Goal: Transaction & Acquisition: Book appointment/travel/reservation

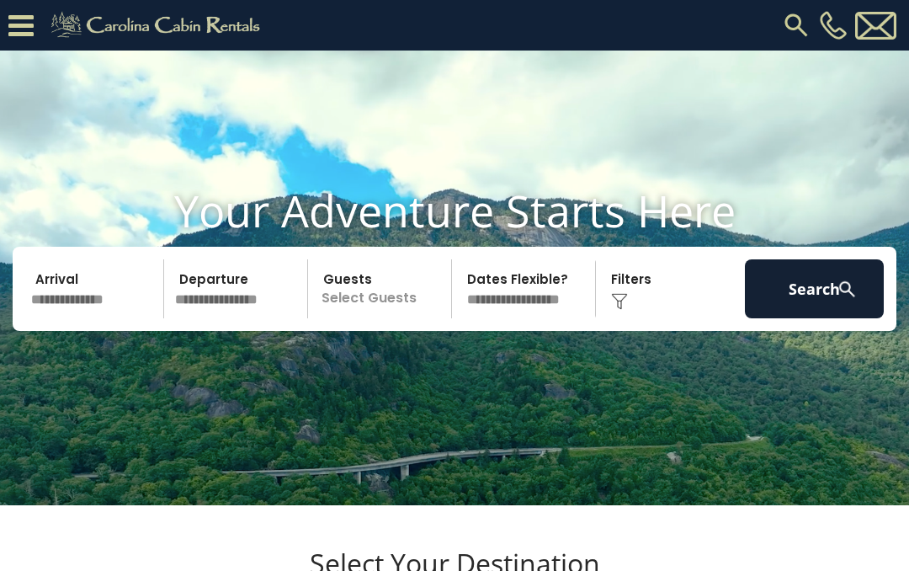
click at [107, 315] on input "text" at bounding box center [94, 288] width 139 height 59
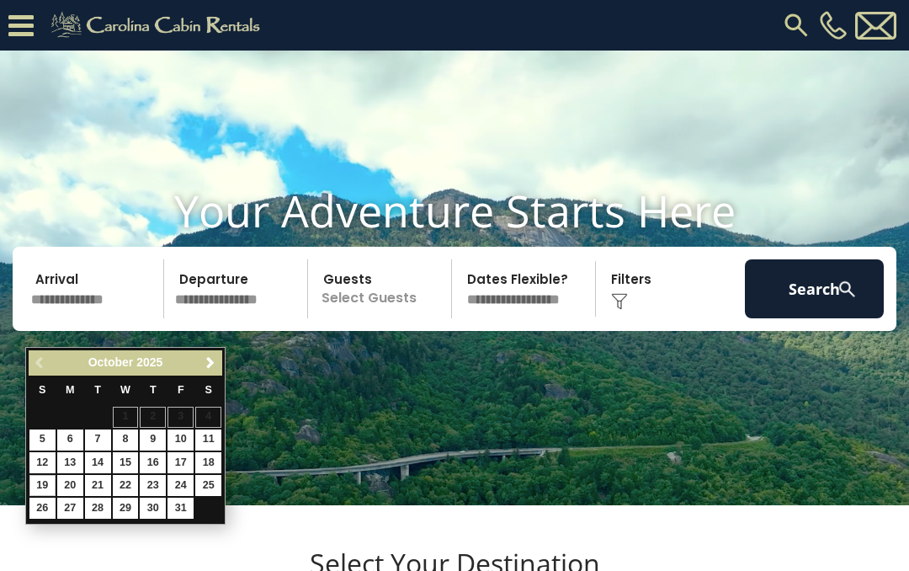
click at [50, 480] on link "19" at bounding box center [42, 485] width 26 height 21
type input "********"
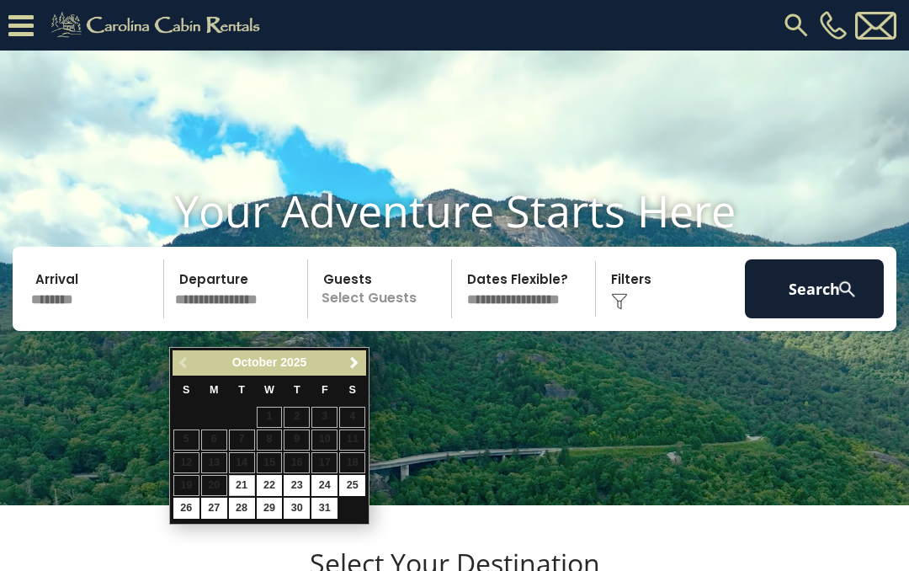
click at [251, 317] on input "text" at bounding box center [238, 288] width 139 height 59
click at [330, 477] on link "24" at bounding box center [324, 485] width 26 height 21
type input "********"
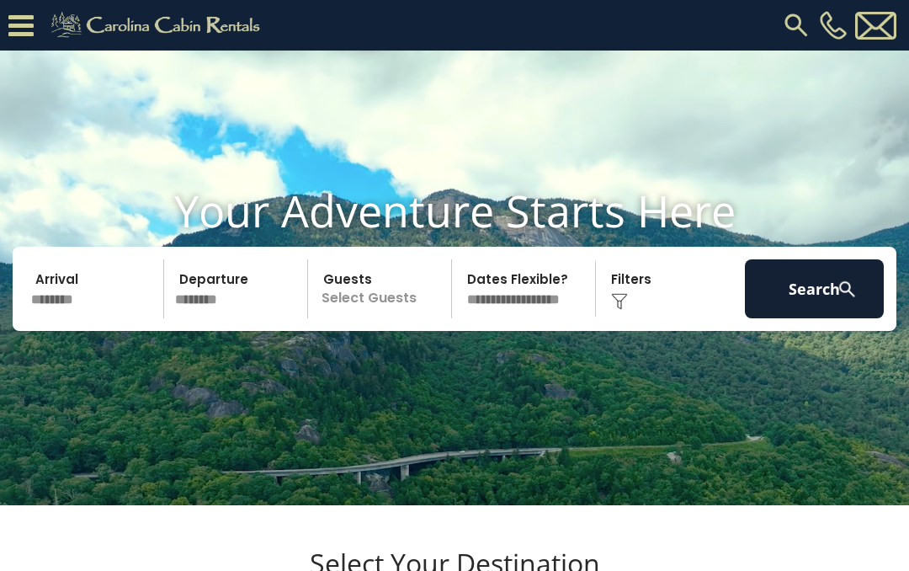
click at [391, 318] on p "Select Guests" at bounding box center [382, 288] width 138 height 59
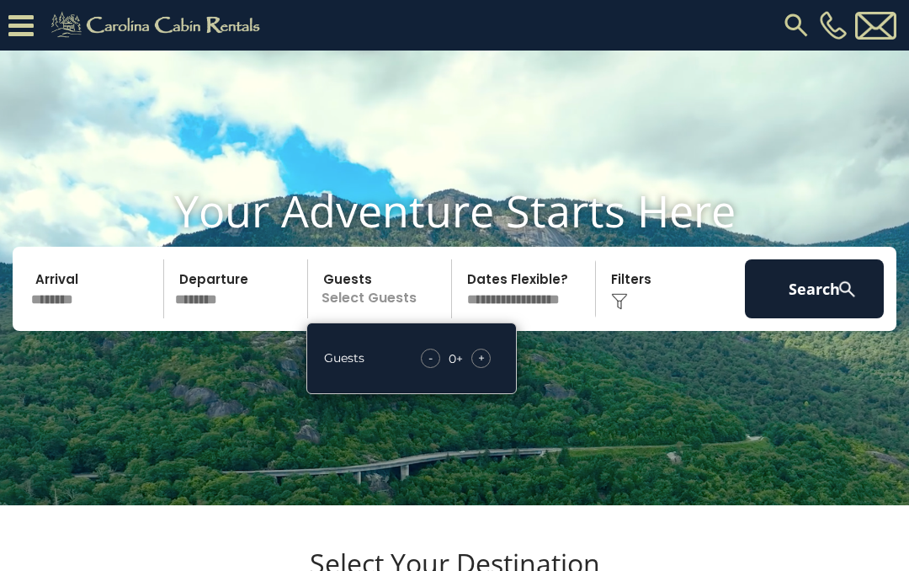
click at [478, 366] on span "+" at bounding box center [481, 357] width 7 height 17
click at [656, 318] on div "Click to Choose" at bounding box center [670, 288] width 139 height 59
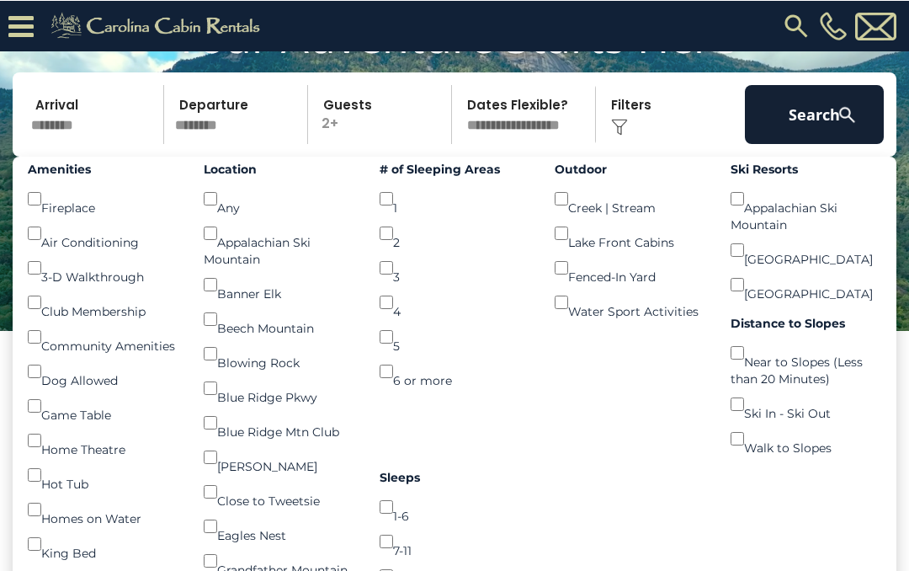
scroll to position [124, 0]
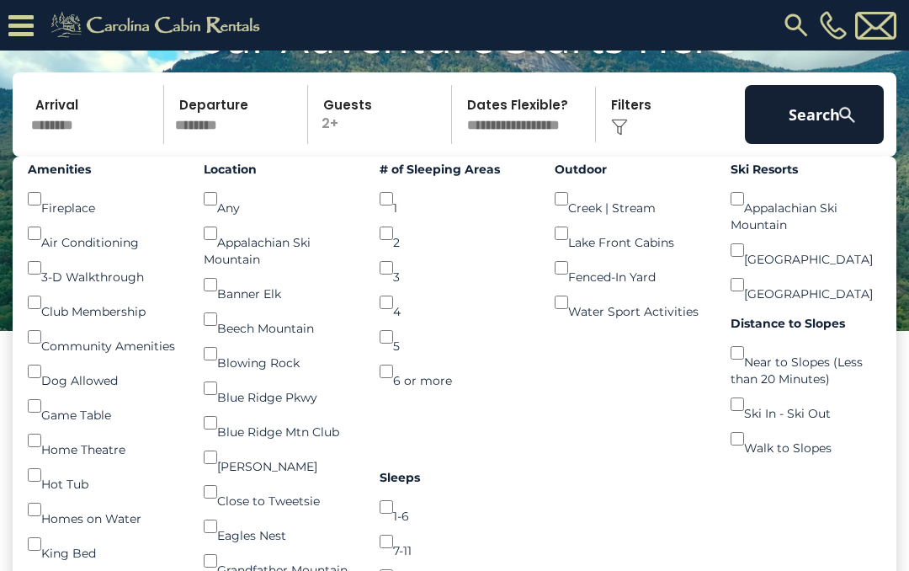
click at [808, 144] on button "Search" at bounding box center [814, 114] width 139 height 59
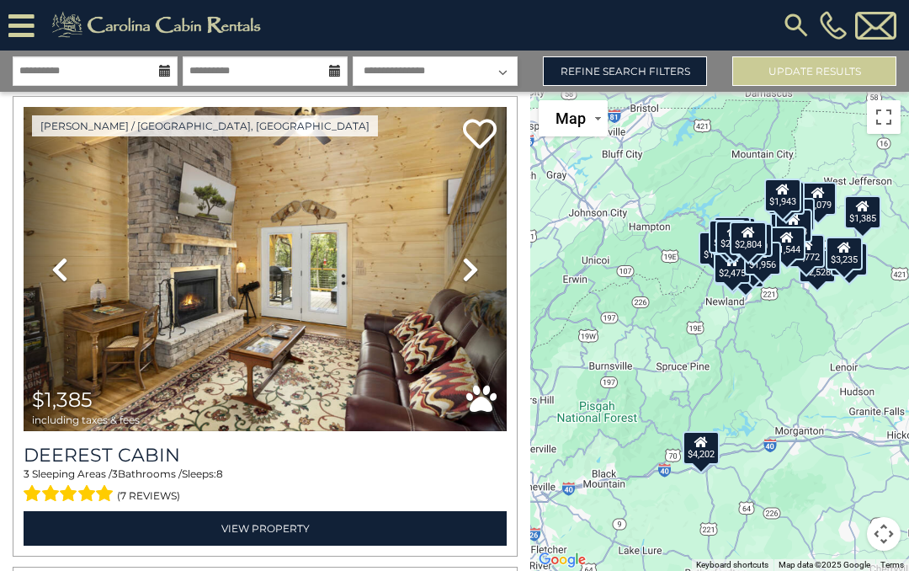
scroll to position [5223, 0]
click at [299, 303] on img at bounding box center [265, 269] width 483 height 324
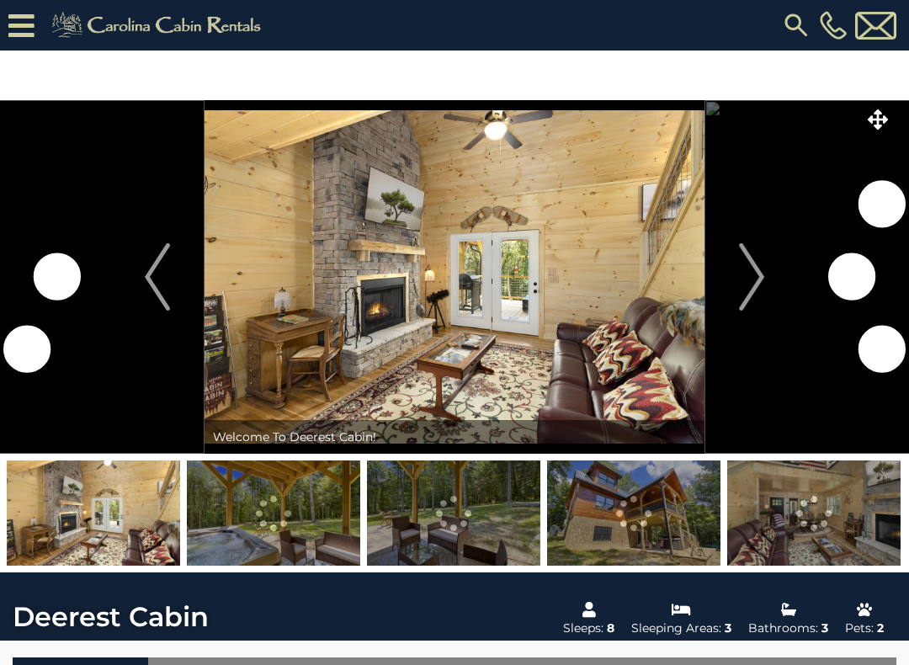
click at [766, 279] on button "Next" at bounding box center [751, 276] width 94 height 353
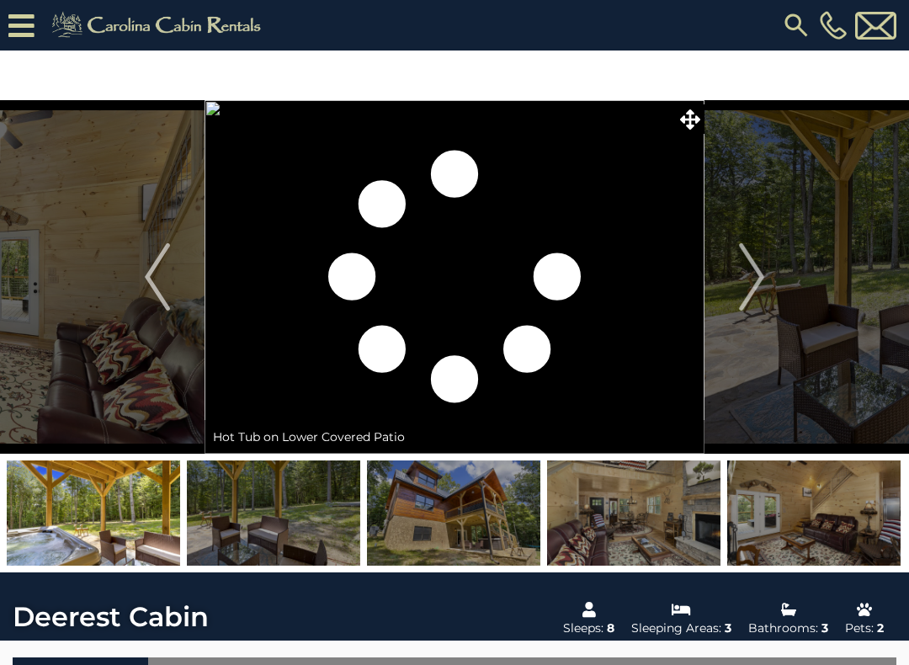
click at [766, 284] on button "Next" at bounding box center [751, 276] width 94 height 353
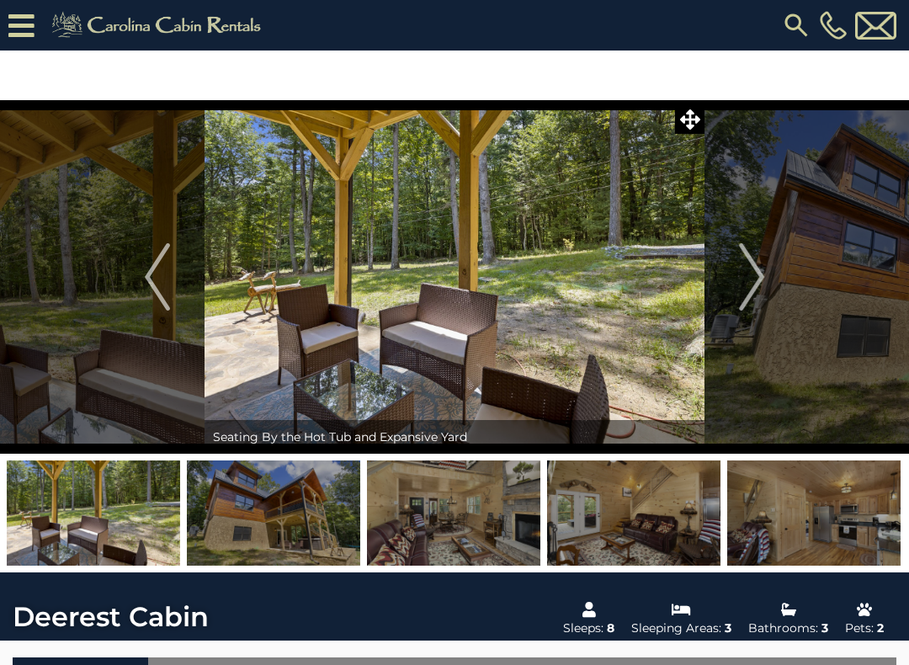
click at [754, 280] on img "Next" at bounding box center [751, 276] width 25 height 67
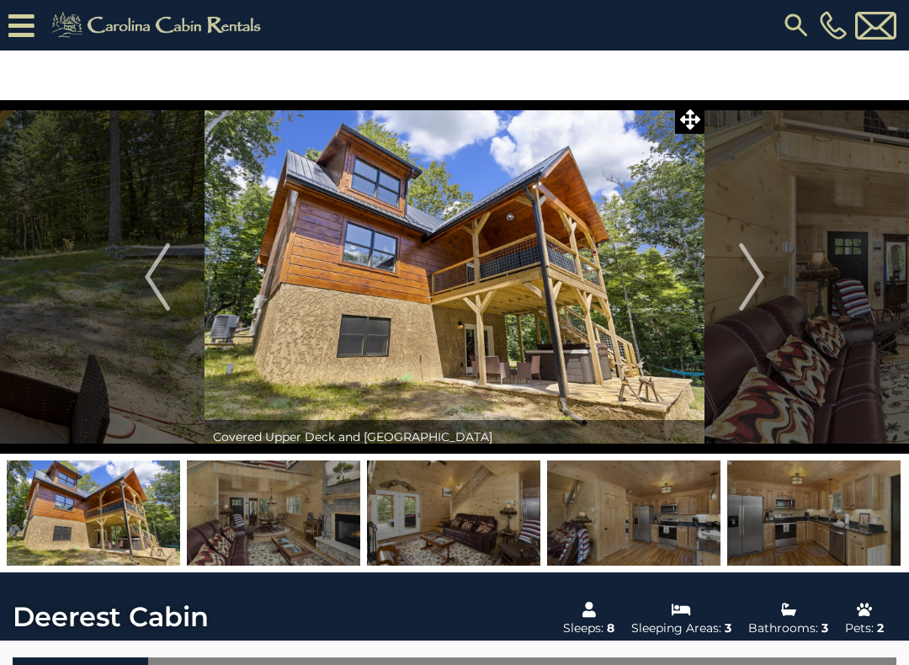
click at [757, 279] on img "Next" at bounding box center [751, 276] width 25 height 67
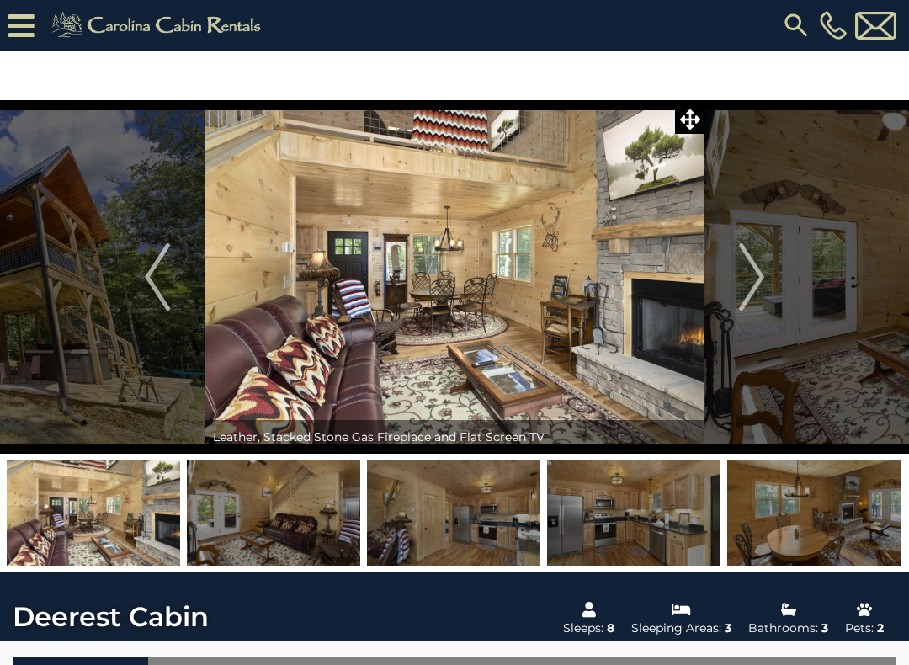
click at [756, 289] on img "Next" at bounding box center [751, 276] width 25 height 67
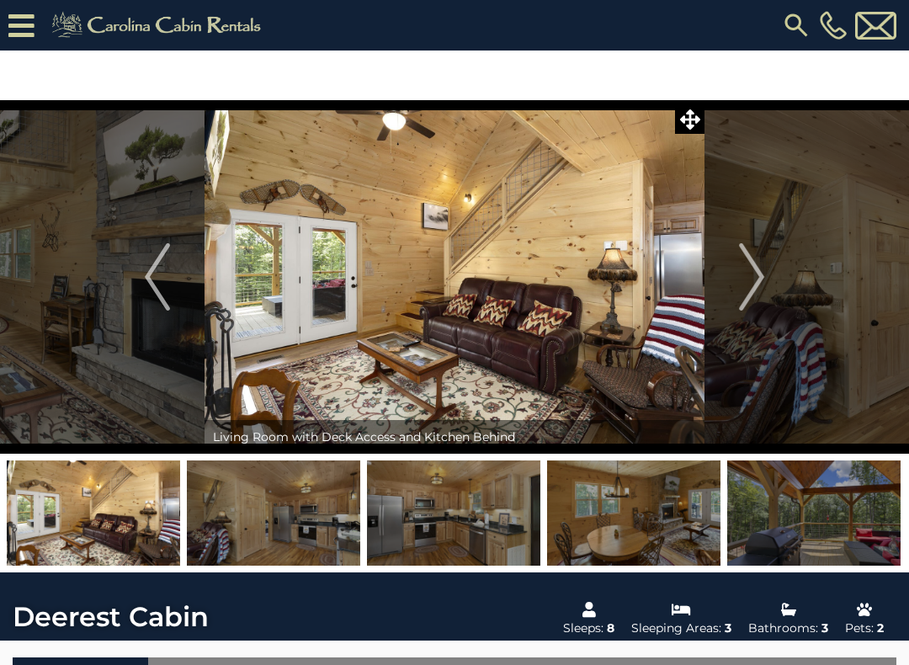
click at [756, 294] on img "Next" at bounding box center [751, 276] width 25 height 67
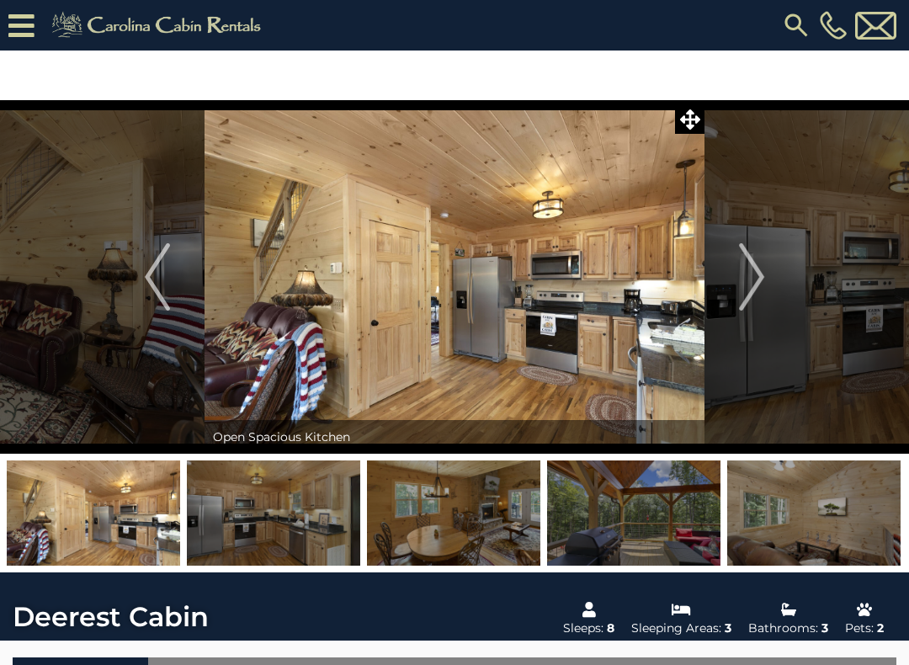
click at [756, 289] on img "Next" at bounding box center [751, 276] width 25 height 67
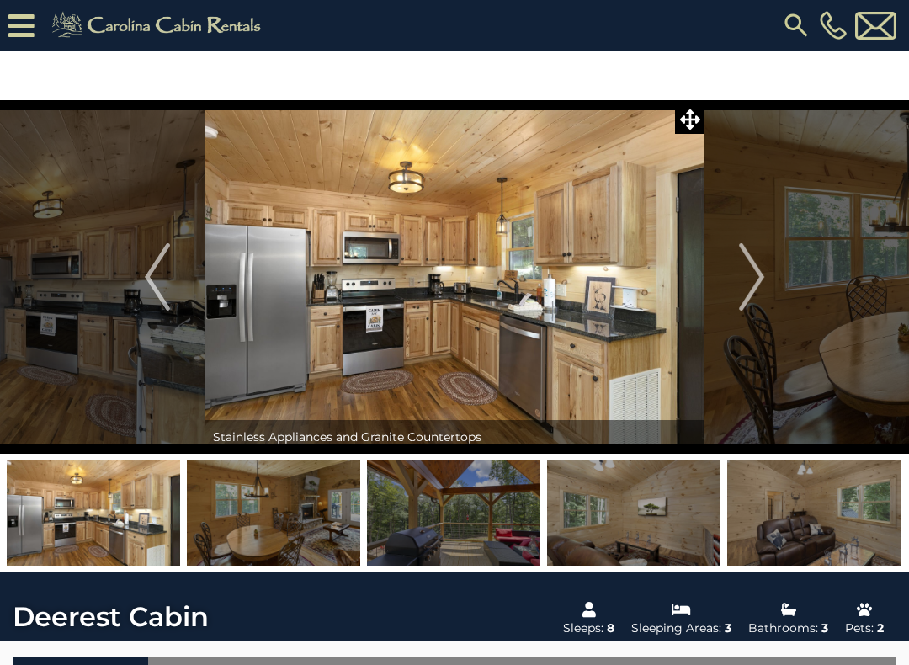
click at [759, 279] on img "Next" at bounding box center [751, 276] width 25 height 67
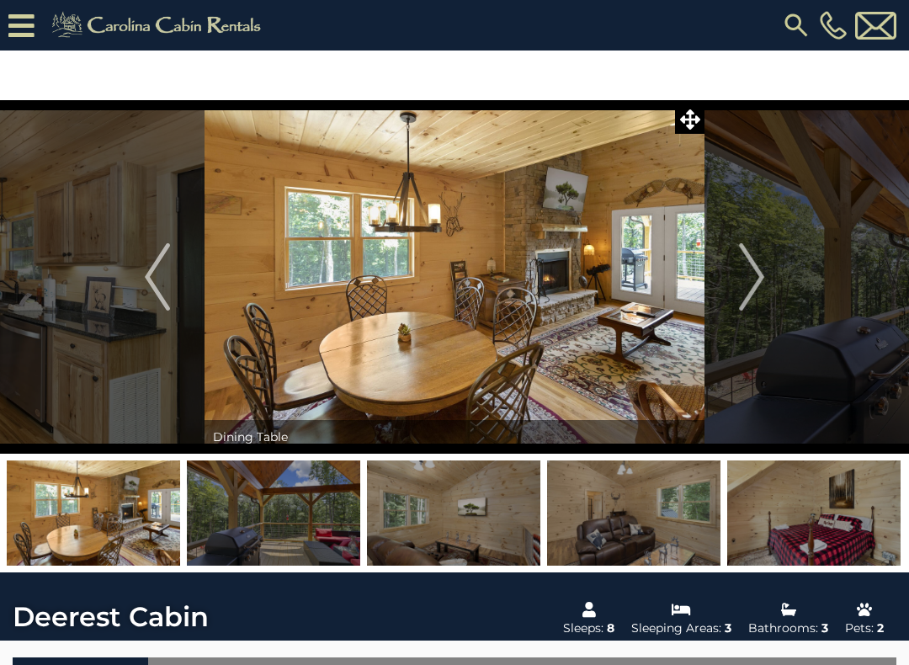
click at [757, 289] on img "Next" at bounding box center [751, 276] width 25 height 67
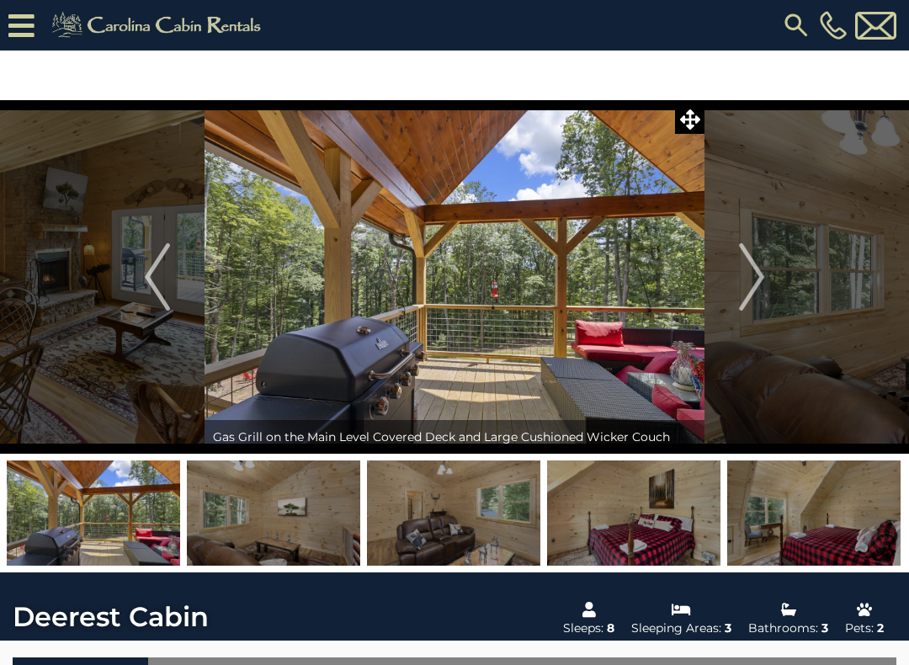
click at [760, 287] on img "Next" at bounding box center [751, 276] width 25 height 67
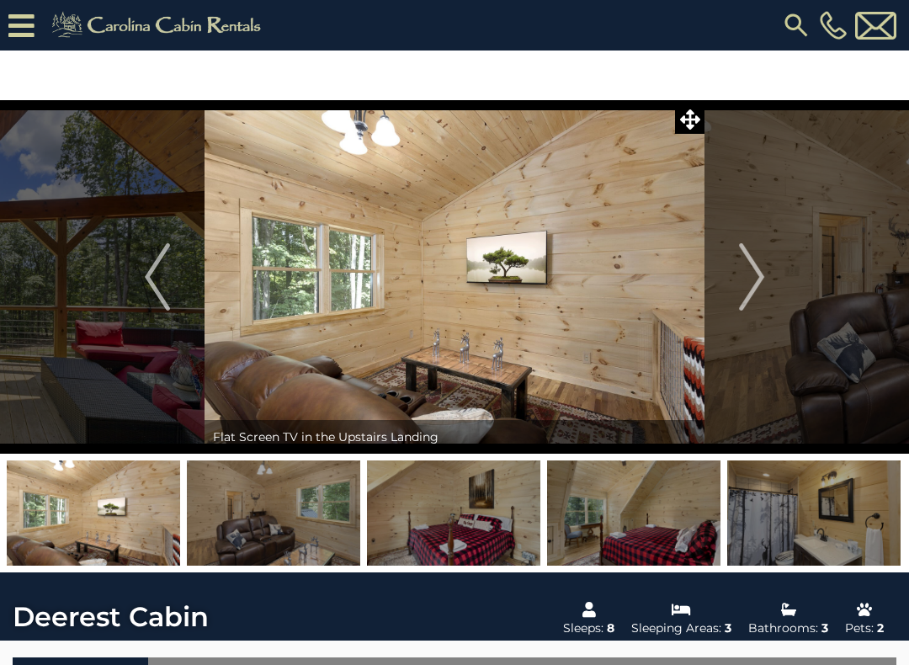
click at [758, 287] on img "Next" at bounding box center [751, 276] width 25 height 67
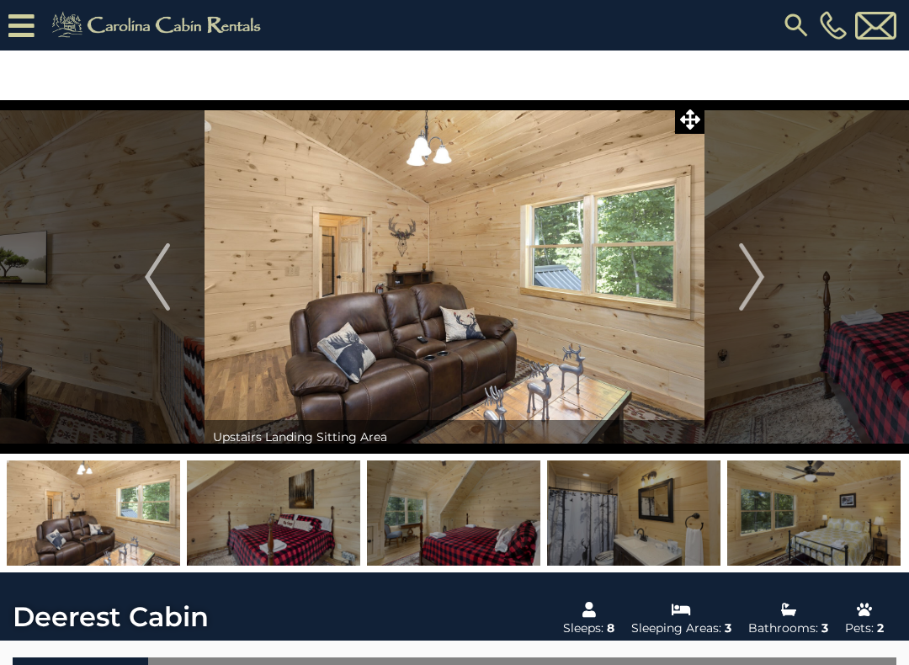
click at [761, 281] on img "Next" at bounding box center [751, 276] width 25 height 67
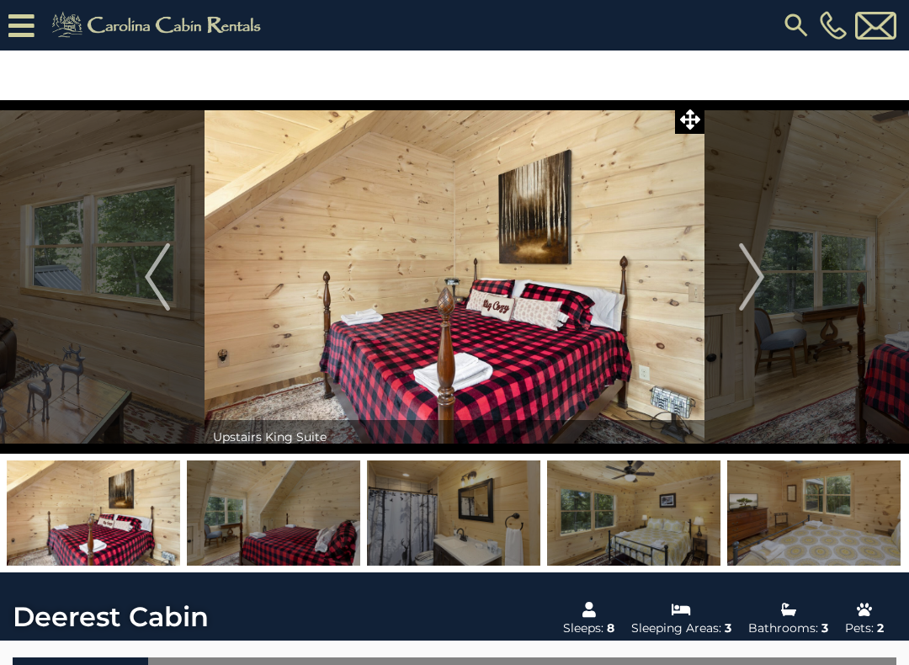
click at [757, 288] on img "Next" at bounding box center [751, 276] width 25 height 67
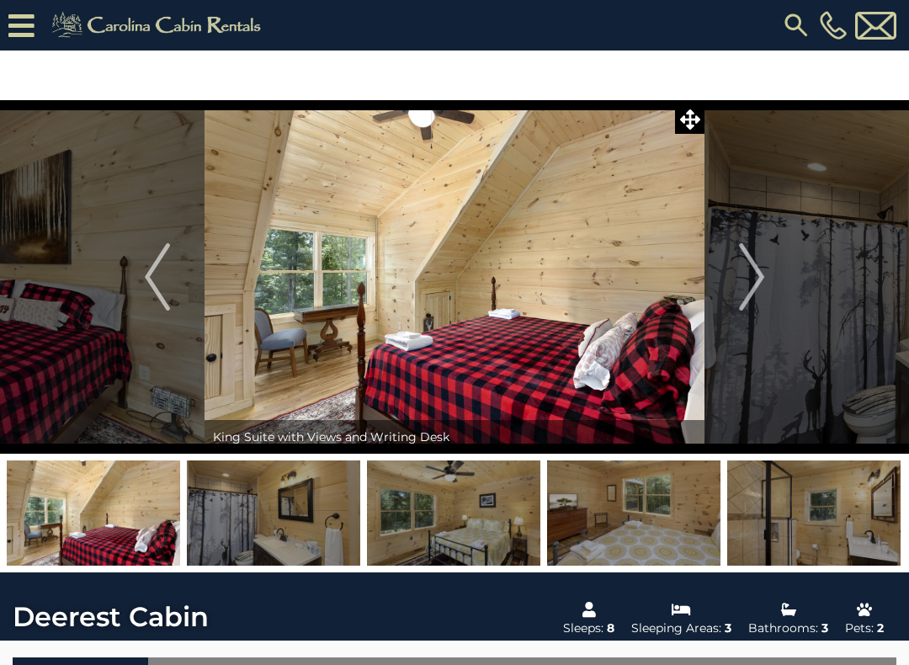
click at [757, 295] on img "Next" at bounding box center [751, 276] width 25 height 67
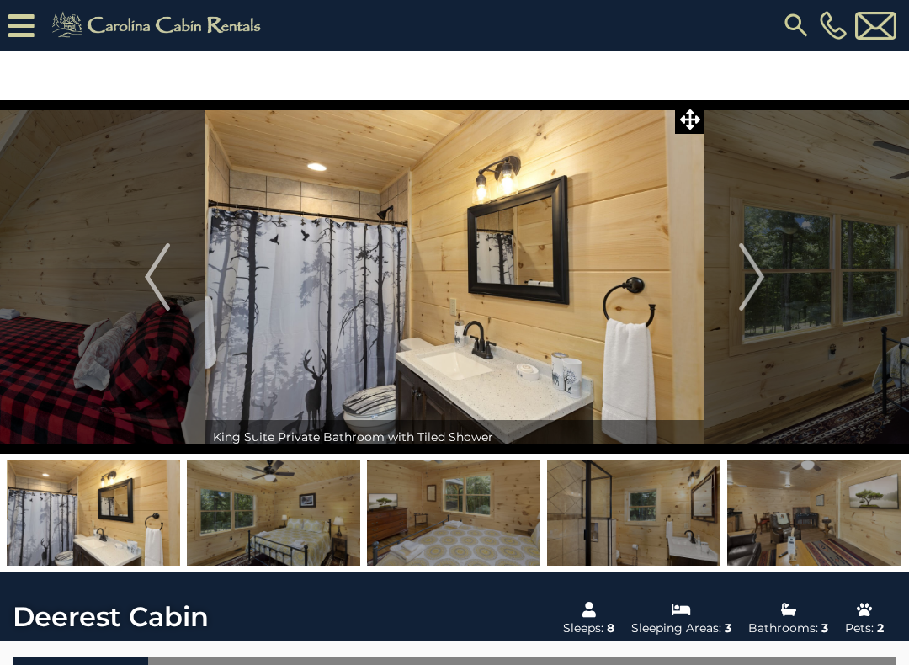
click at [757, 295] on img "Next" at bounding box center [751, 276] width 25 height 67
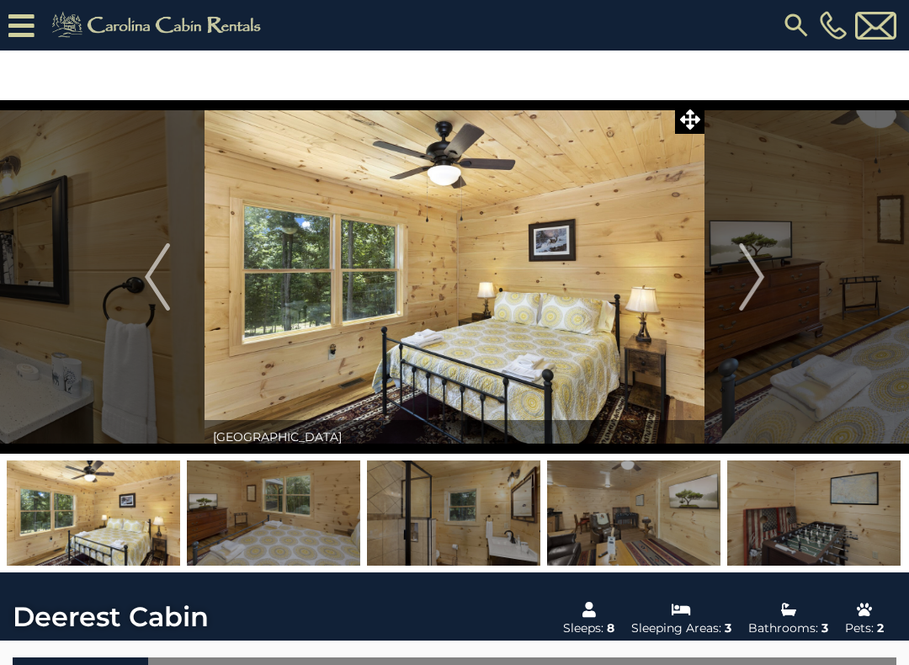
click at [762, 292] on img "Next" at bounding box center [751, 276] width 25 height 67
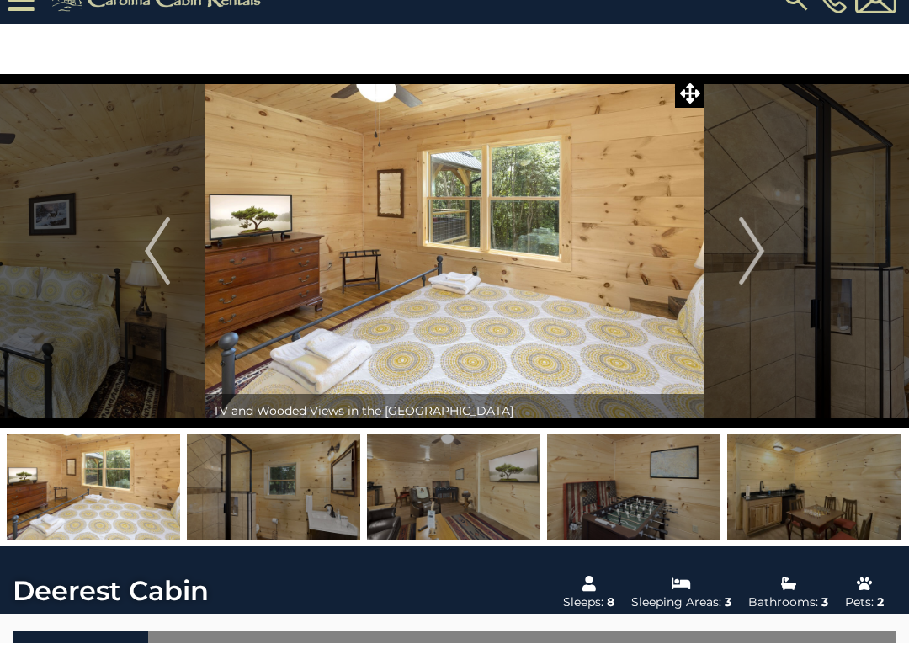
scroll to position [4, 0]
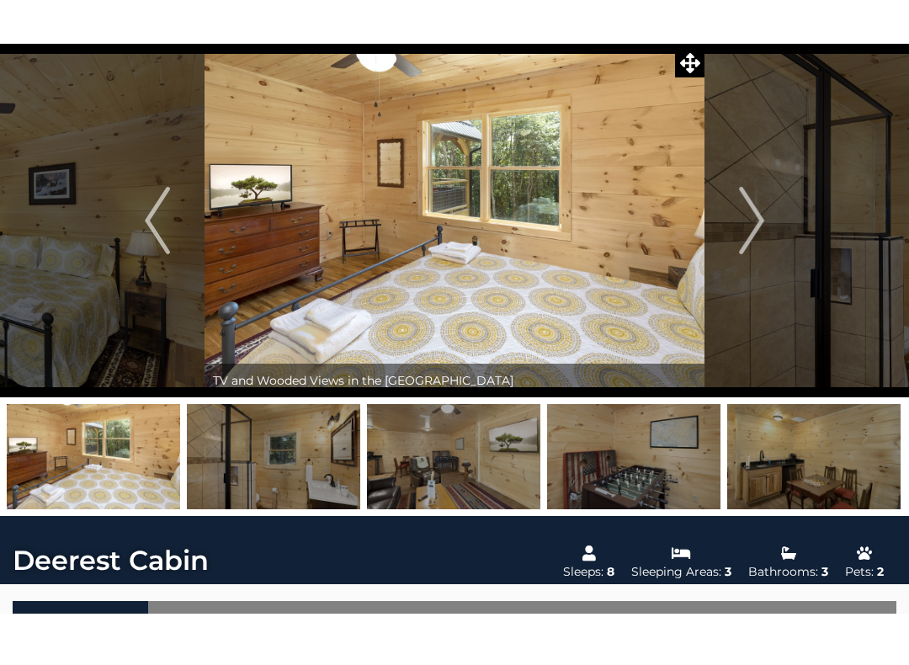
click at [756, 239] on img "Next" at bounding box center [751, 272] width 25 height 67
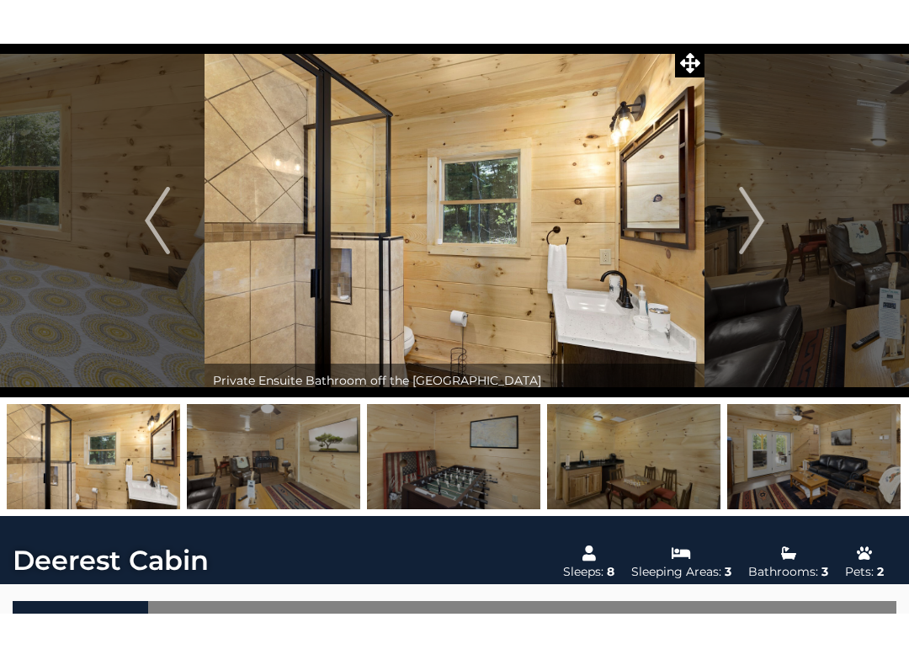
click at [758, 239] on img "Next" at bounding box center [751, 272] width 25 height 67
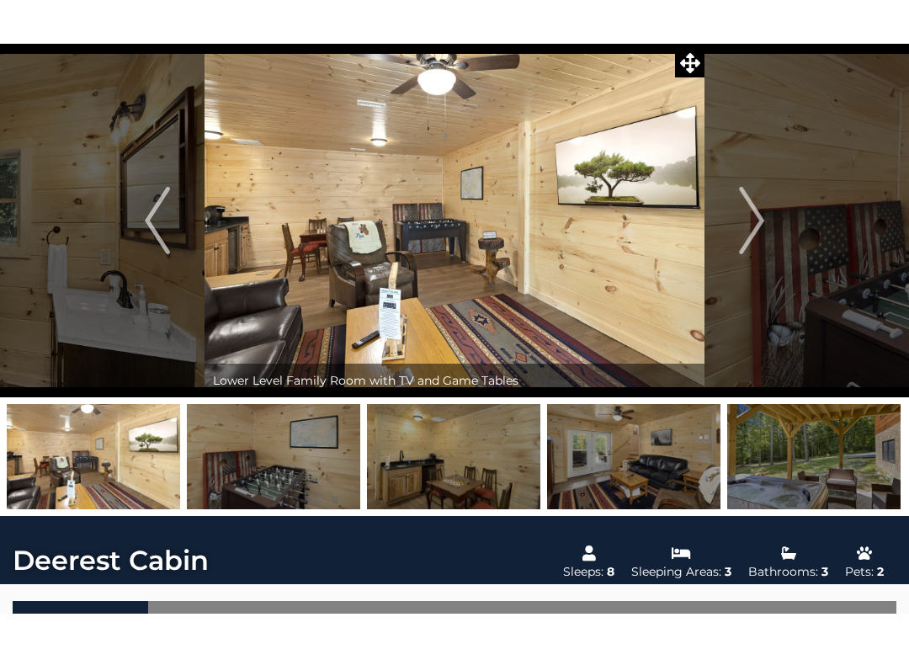
click at [753, 239] on img "Next" at bounding box center [751, 272] width 25 height 67
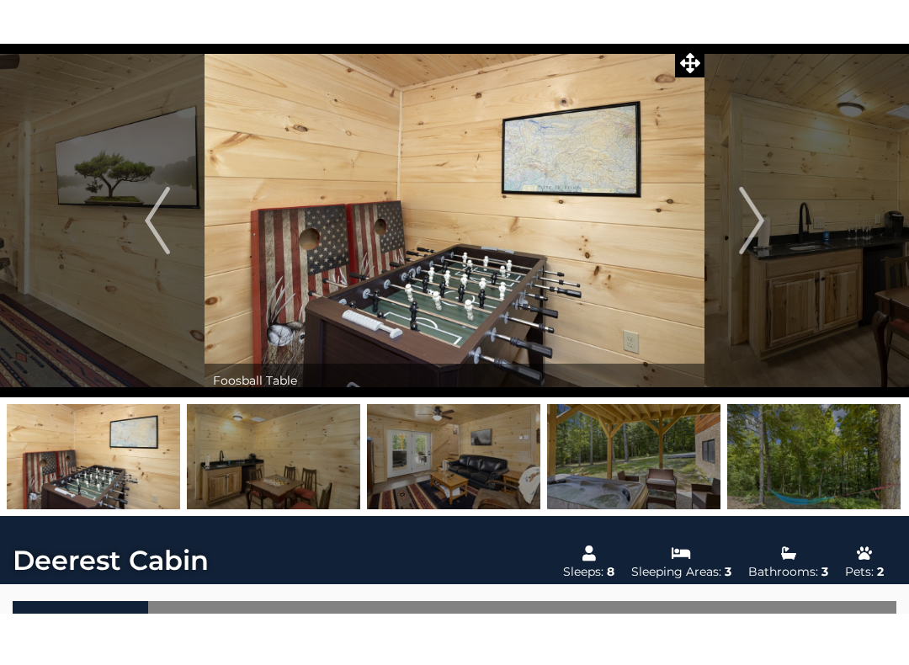
click at [763, 239] on img "Next" at bounding box center [751, 272] width 25 height 67
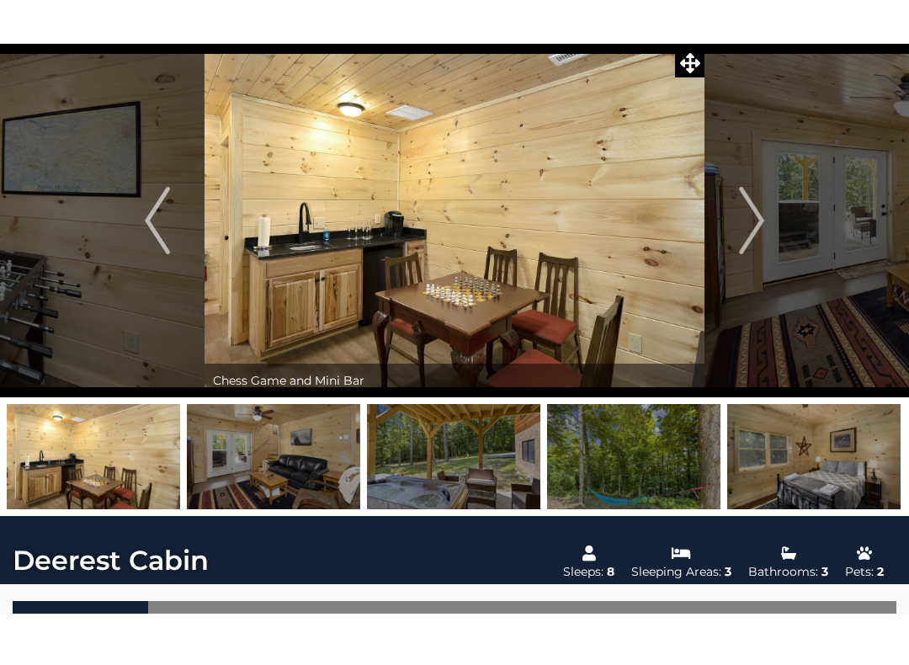
click at [758, 239] on img "Next" at bounding box center [751, 272] width 25 height 67
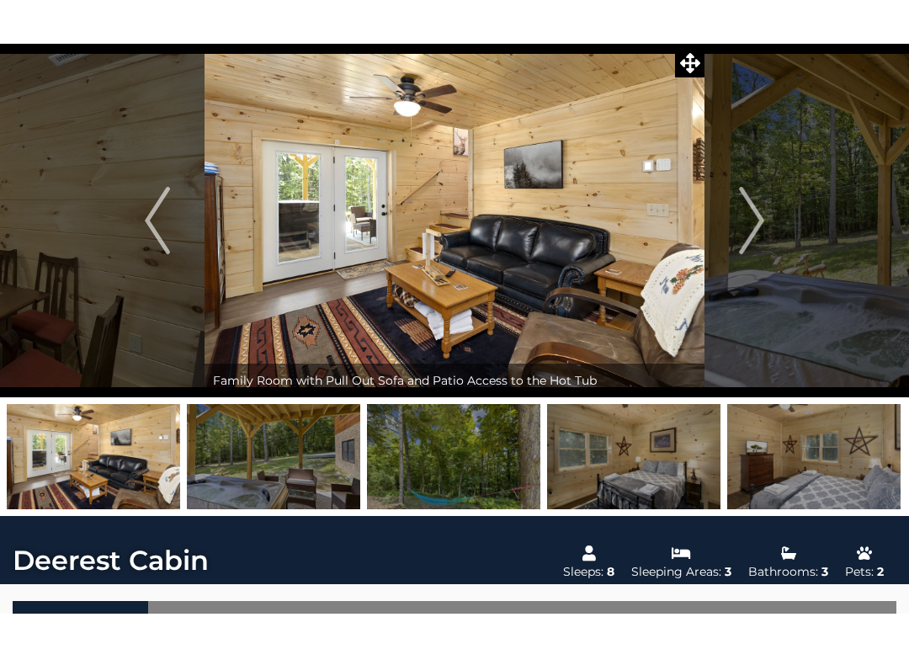
click at [758, 239] on img "Next" at bounding box center [751, 272] width 25 height 67
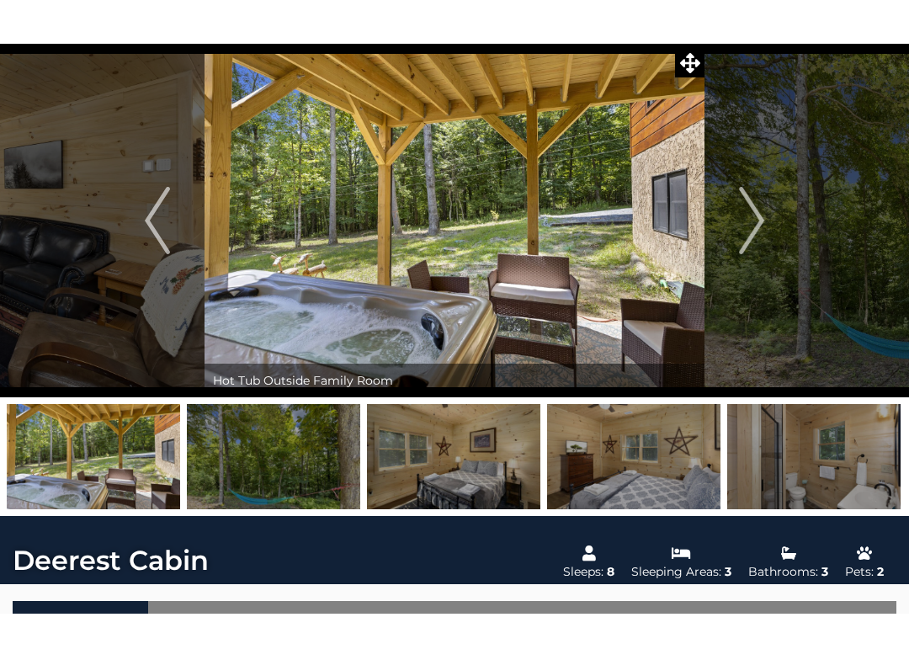
click at [761, 239] on img "Next" at bounding box center [751, 272] width 25 height 67
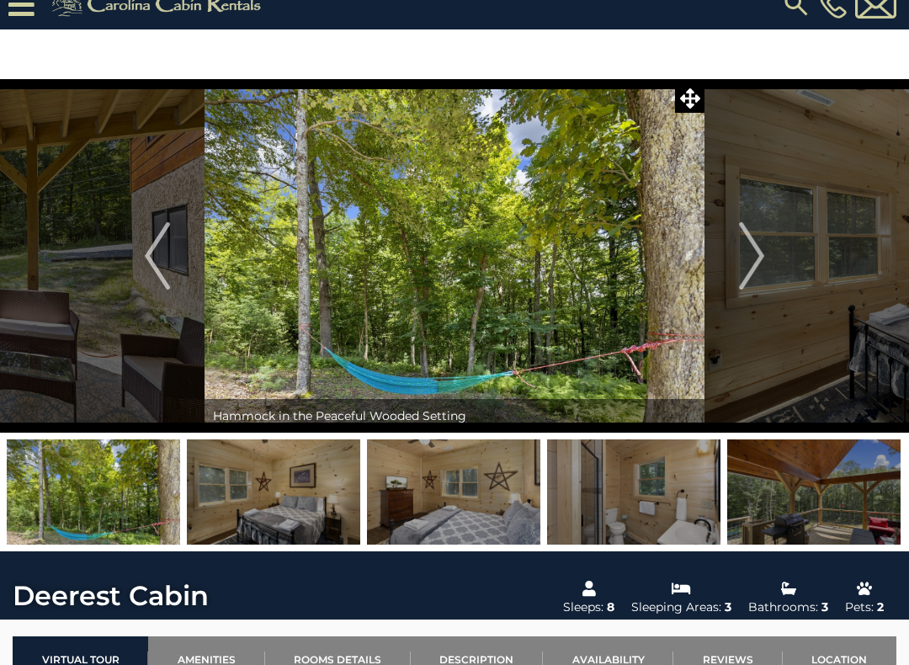
scroll to position [0, 0]
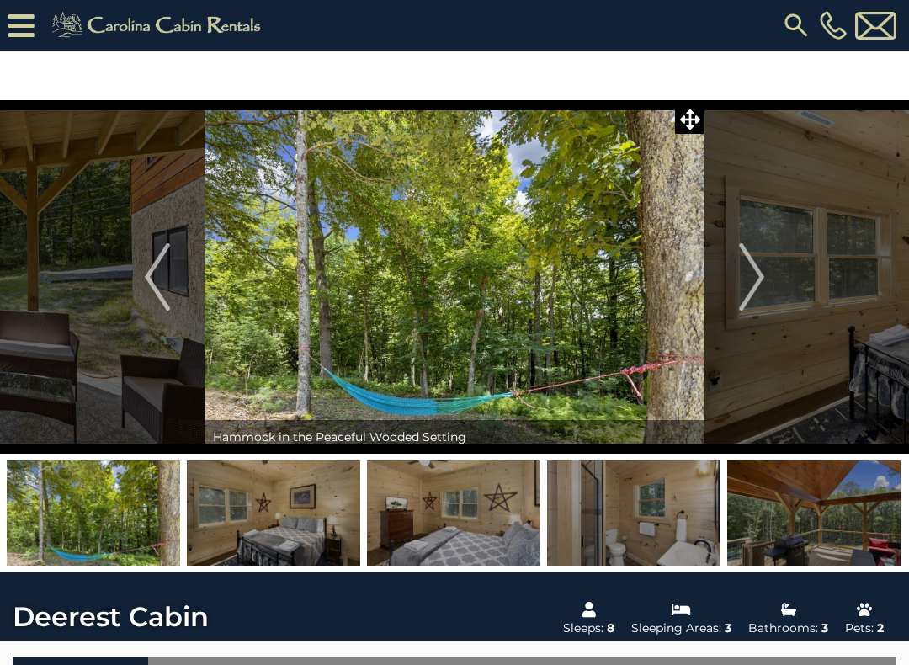
click at [693, 128] on icon at bounding box center [690, 119] width 20 height 20
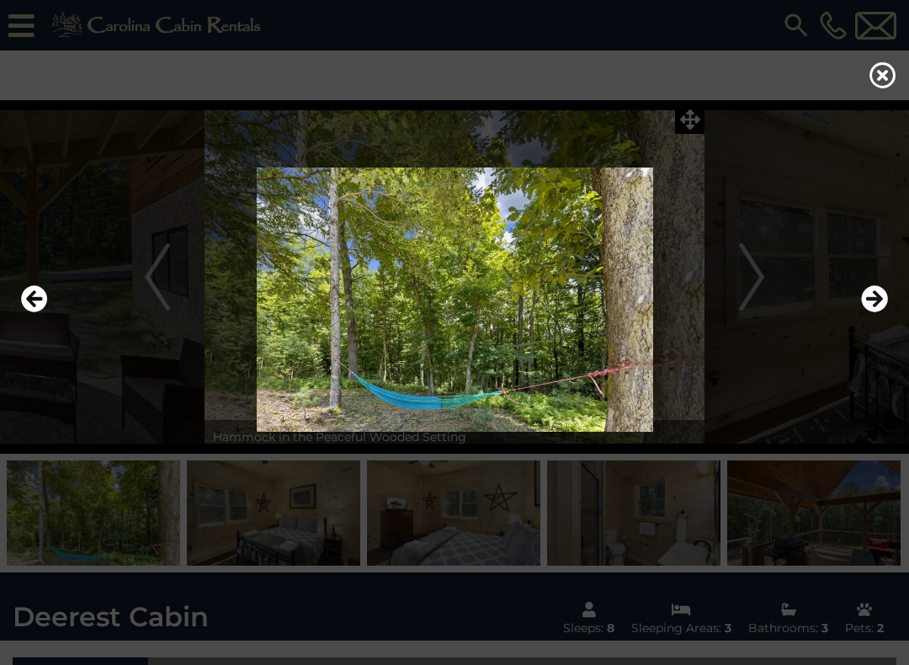
click at [528, 327] on img at bounding box center [454, 299] width 875 height 264
click at [38, 312] on icon "Previous" at bounding box center [34, 298] width 27 height 27
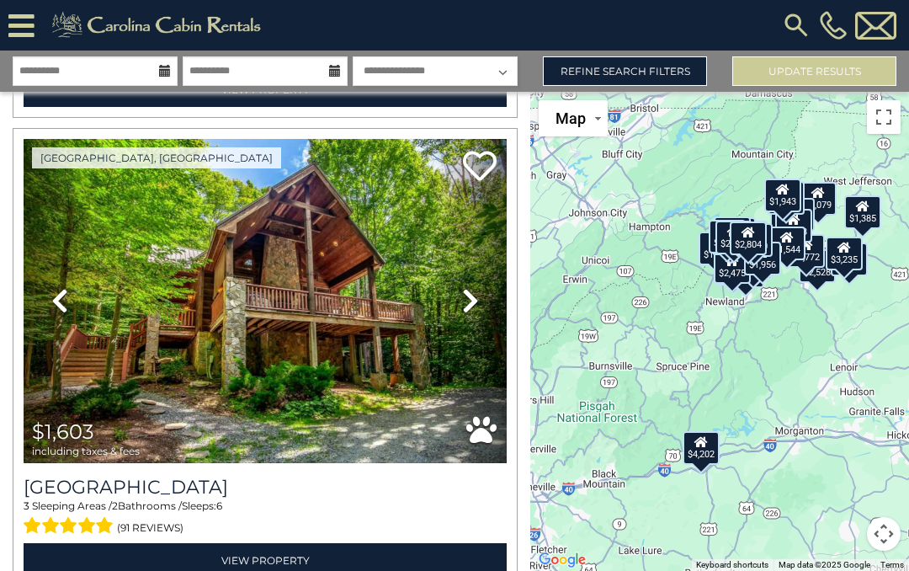
scroll to position [6605, 0]
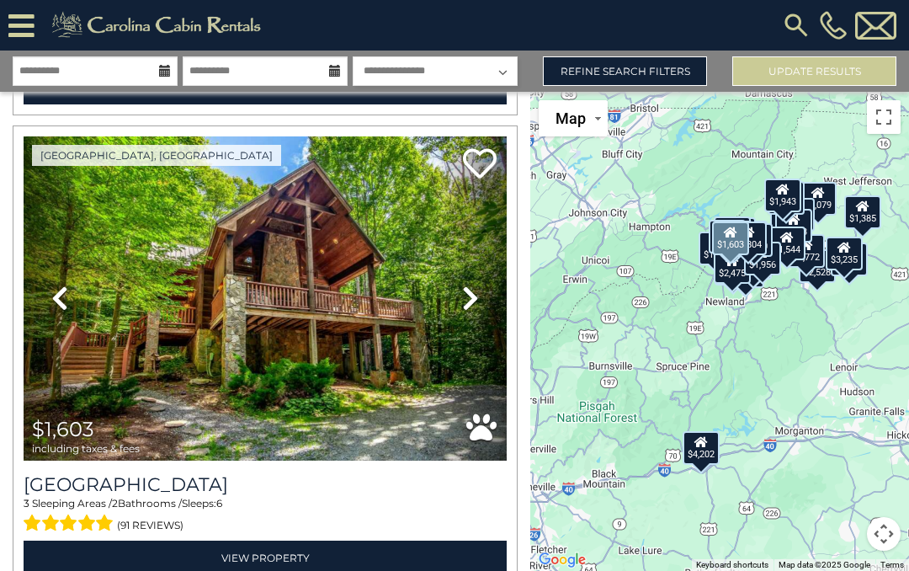
click at [376, 328] on img at bounding box center [265, 298] width 483 height 324
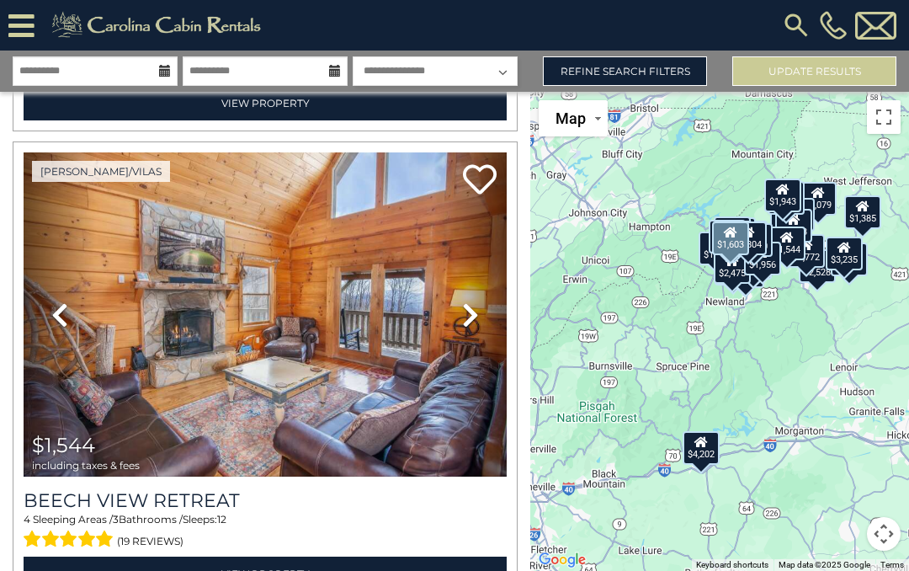
scroll to position [8939, 0]
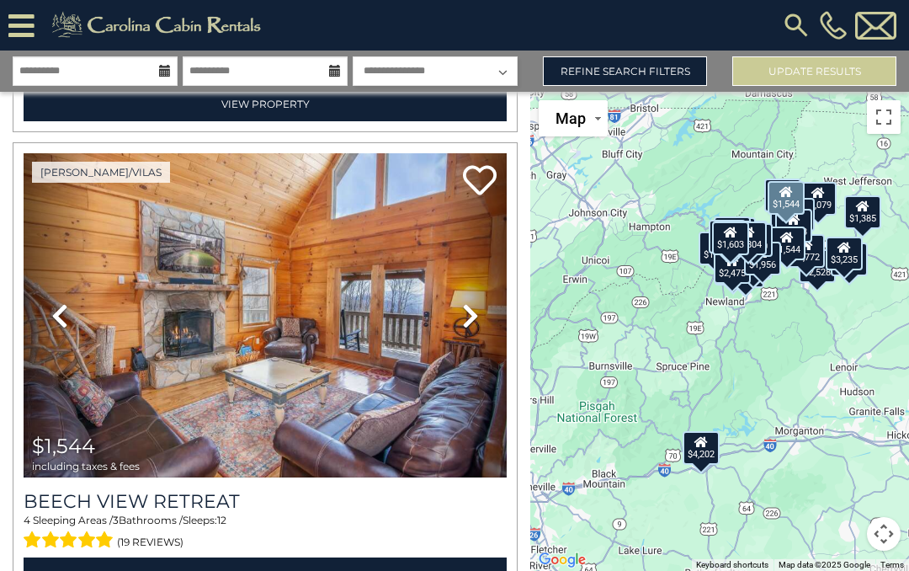
click at [369, 374] on img at bounding box center [265, 315] width 483 height 324
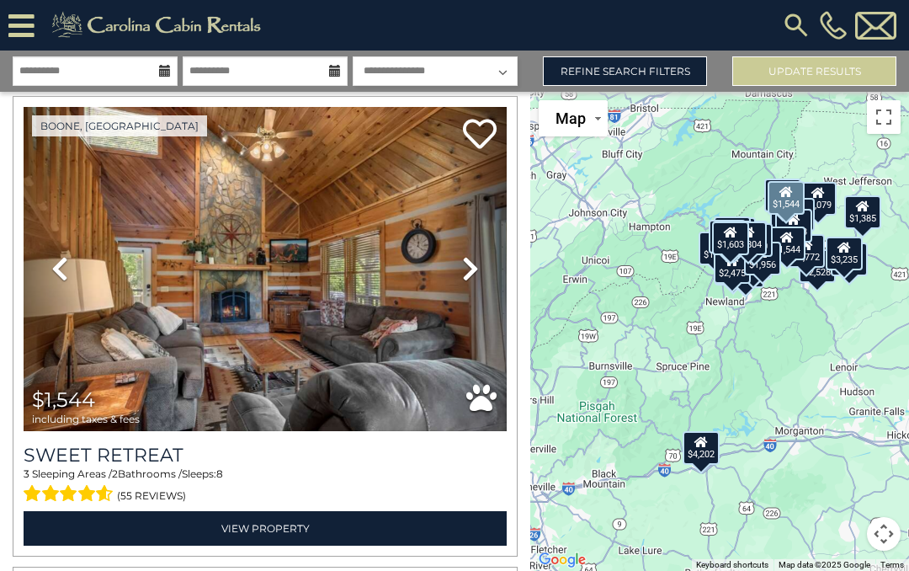
scroll to position [9927, 0]
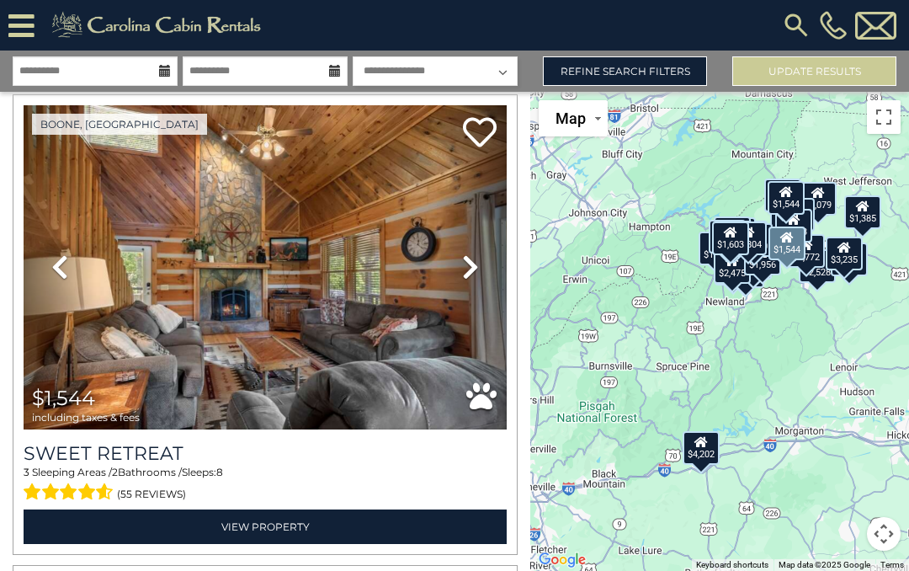
click at [356, 342] on img at bounding box center [265, 267] width 483 height 324
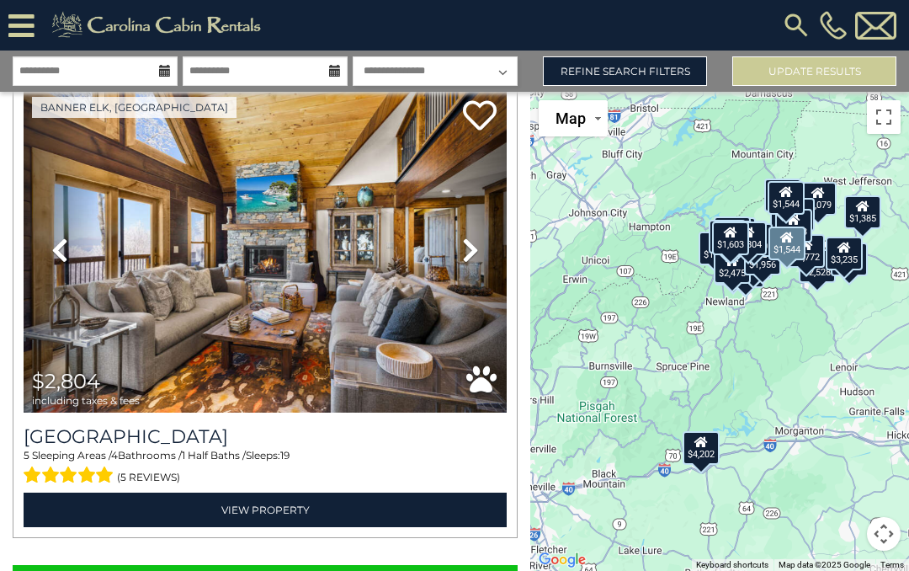
scroll to position [55, 0]
click at [352, 565] on button "Show More" at bounding box center [265, 582] width 505 height 34
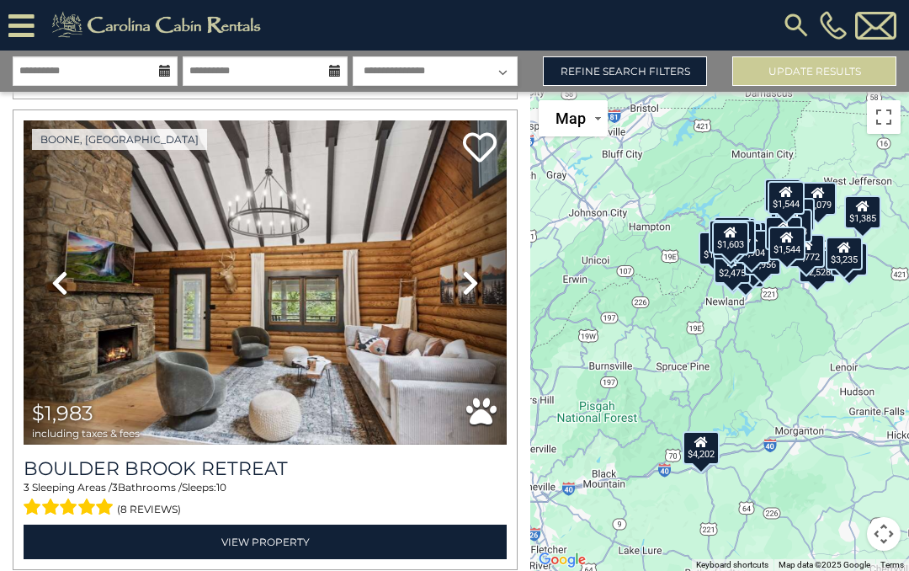
scroll to position [16025, 0]
